Goal: Find specific page/section: Find specific page/section

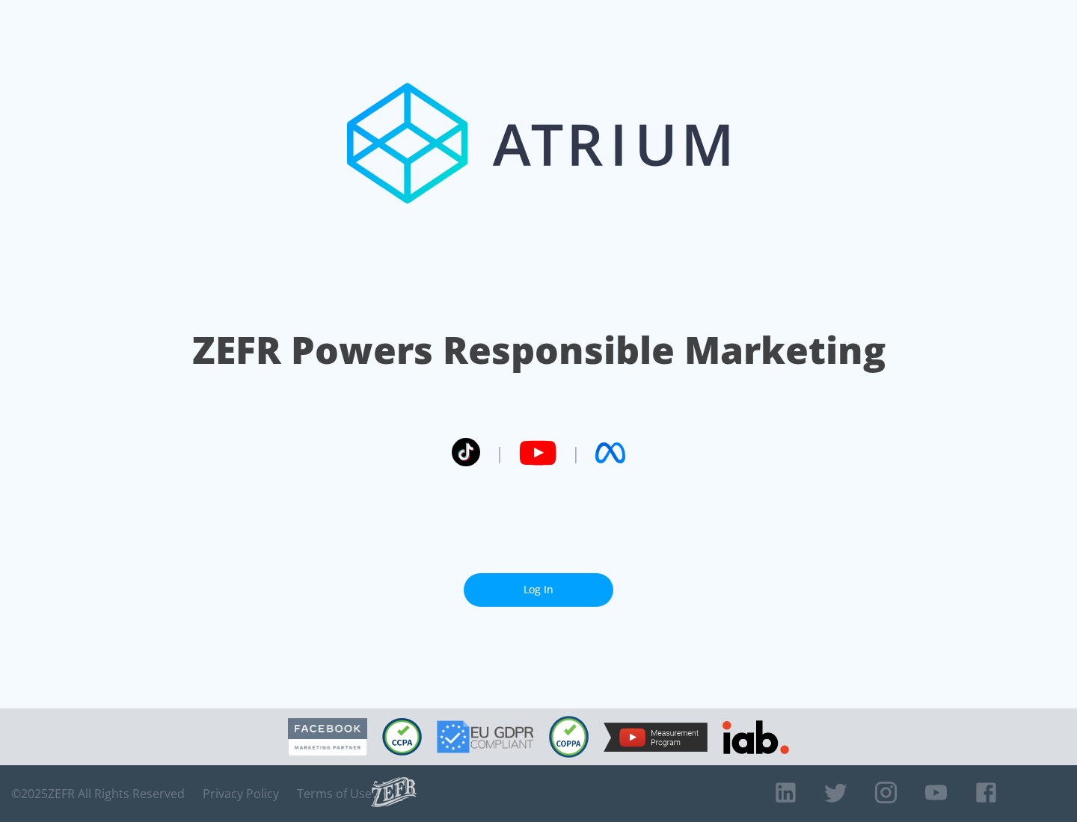
click at [538, 584] on link "Log In" at bounding box center [539, 590] width 150 height 34
